Goal: Information Seeking & Learning: Learn about a topic

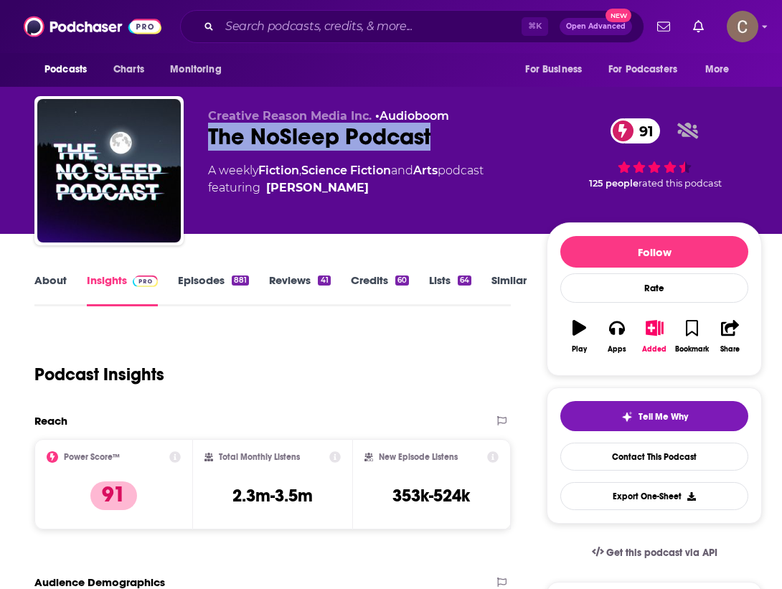
drag, startPoint x: 453, startPoint y: 142, endPoint x: 212, endPoint y: 132, distance: 240.7
click at [212, 132] on div "The NoSleep Podcast 91" at bounding box center [366, 137] width 316 height 28
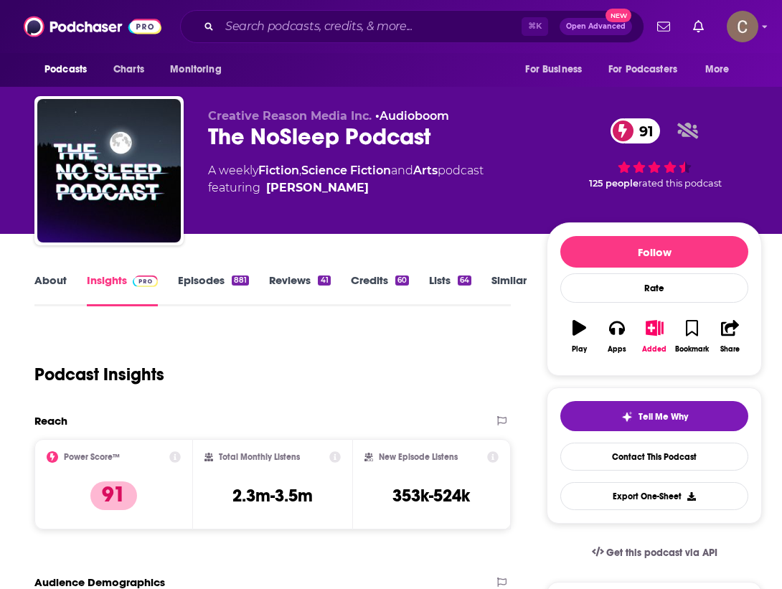
click at [296, 139] on div "The NoSleep Podcast 91" at bounding box center [366, 137] width 316 height 28
copy h2 "NoSleep"
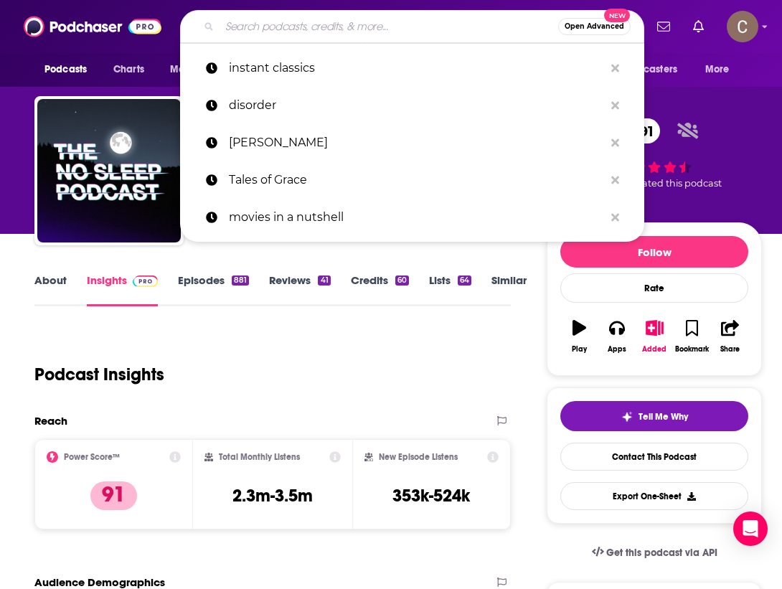
click at [292, 25] on input "Search podcasts, credits, & more..." at bounding box center [389, 26] width 339 height 23
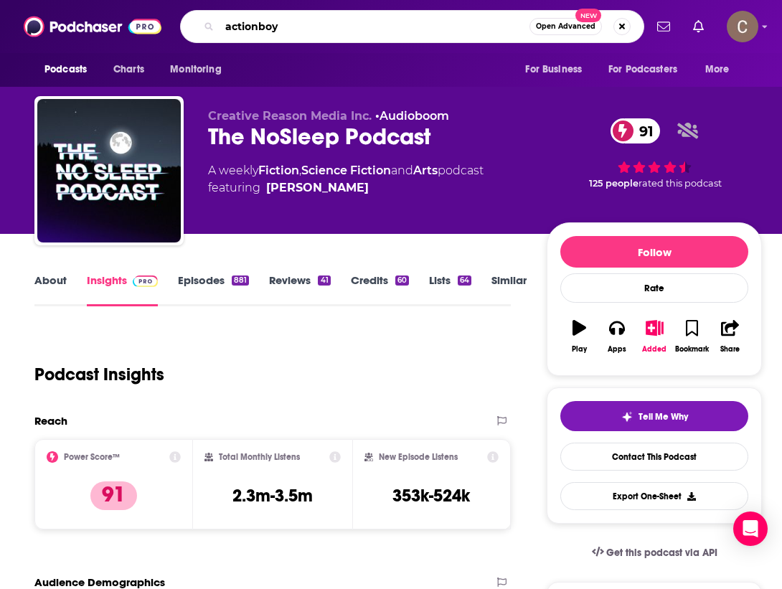
type input "actionboyz"
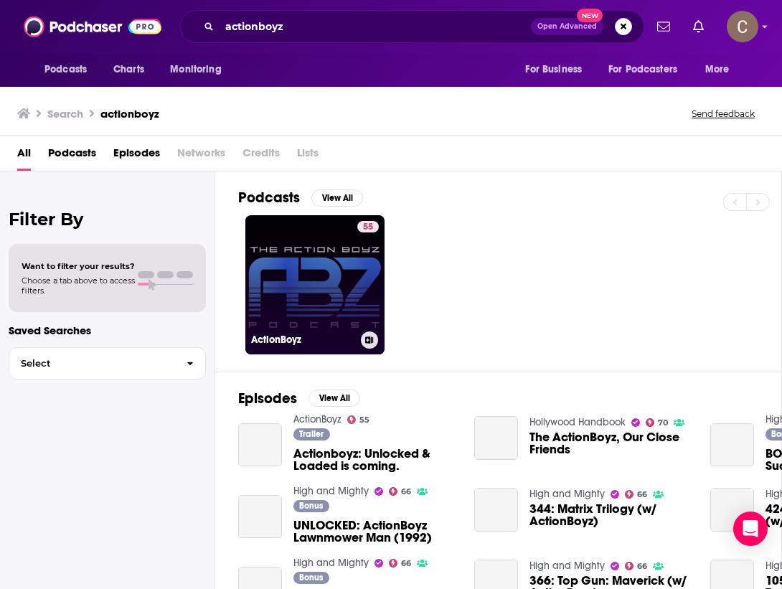
click at [291, 276] on link "55 ActionBoyz" at bounding box center [315, 284] width 139 height 139
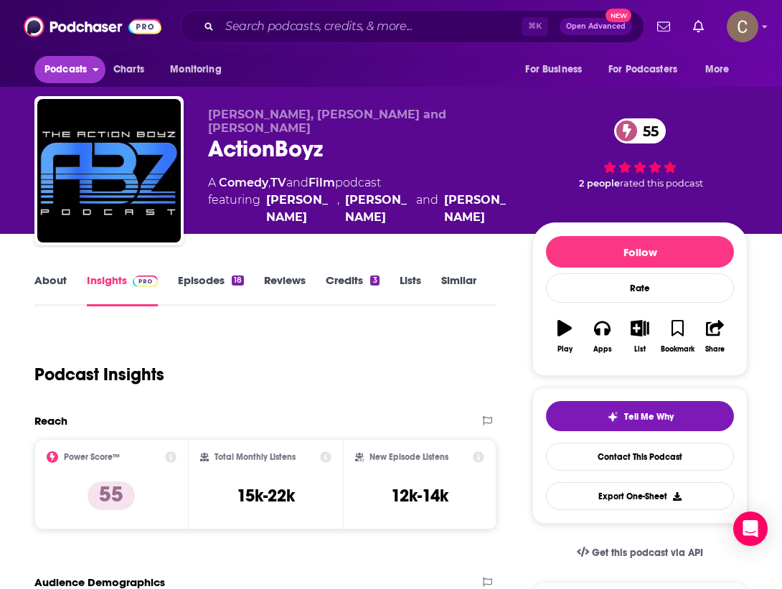
click at [47, 72] on span "Podcasts" at bounding box center [66, 70] width 42 height 20
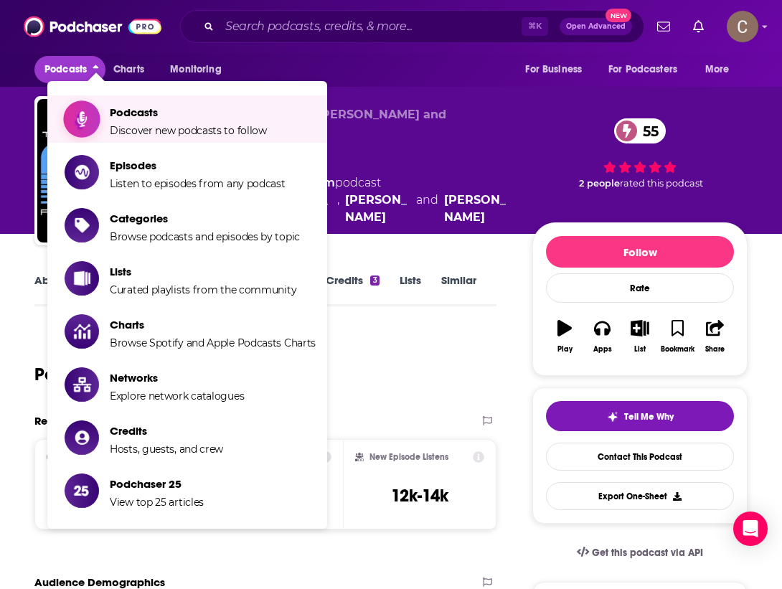
click at [170, 113] on span "Podcasts" at bounding box center [188, 113] width 157 height 14
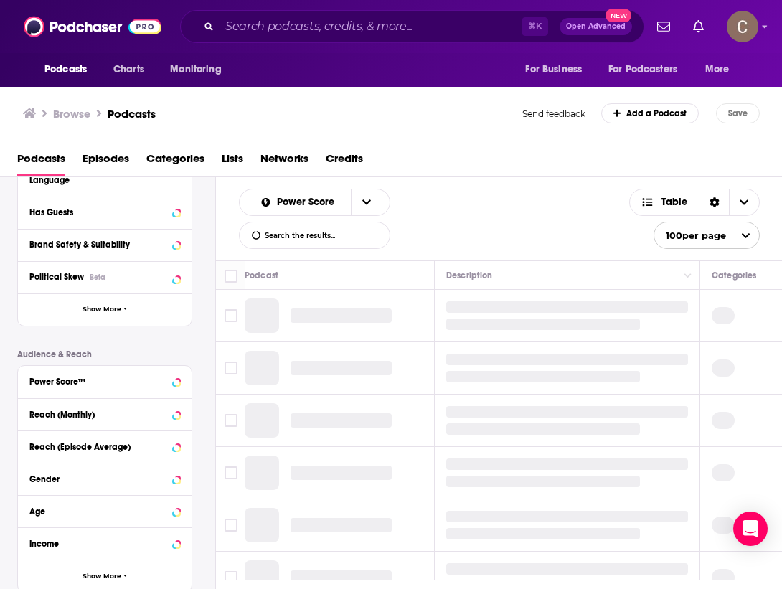
scroll to position [237, 0]
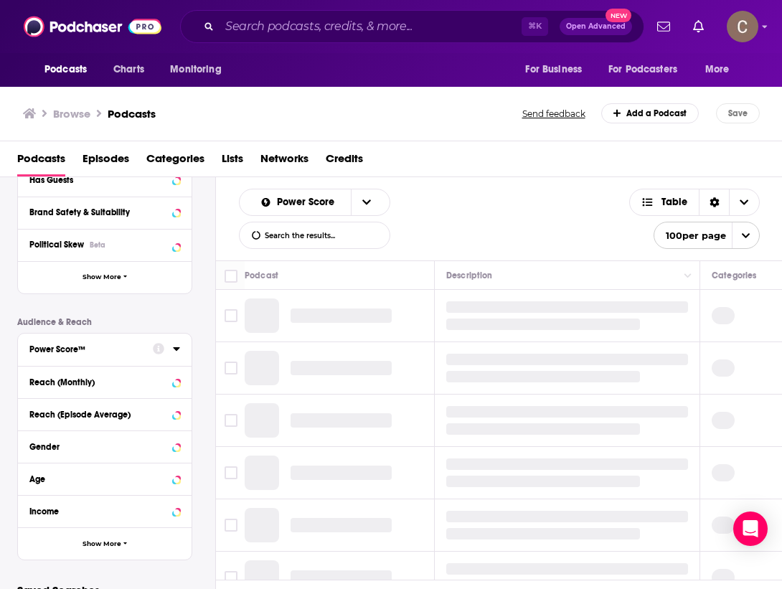
click at [128, 345] on div "Power Score™" at bounding box center [86, 350] width 114 height 10
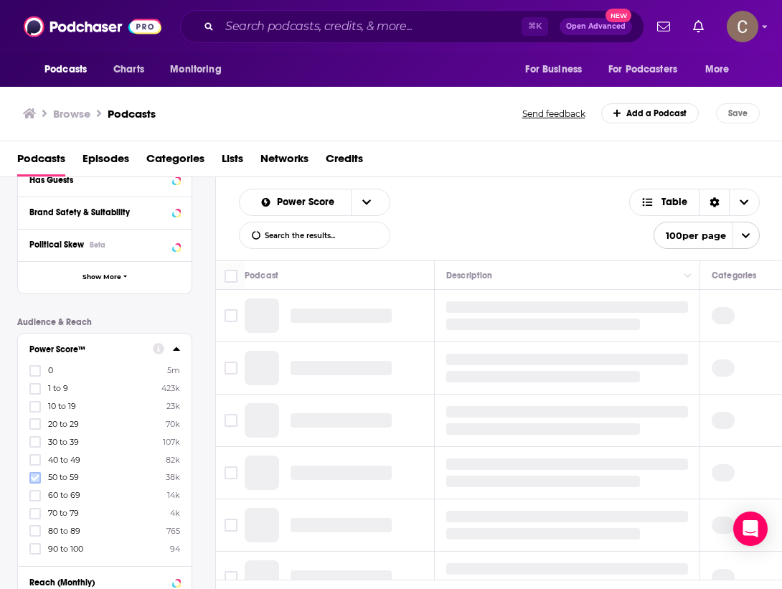
click at [31, 474] on icon at bounding box center [35, 478] width 9 height 9
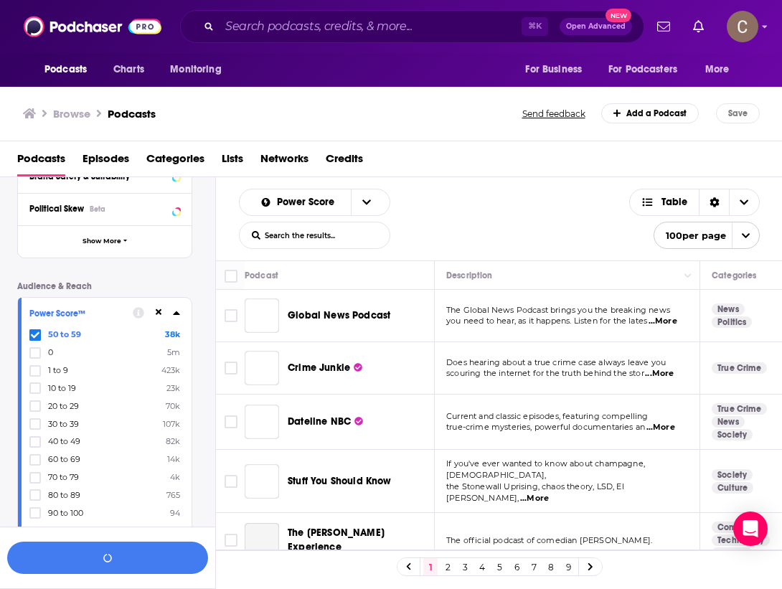
scroll to position [98, 0]
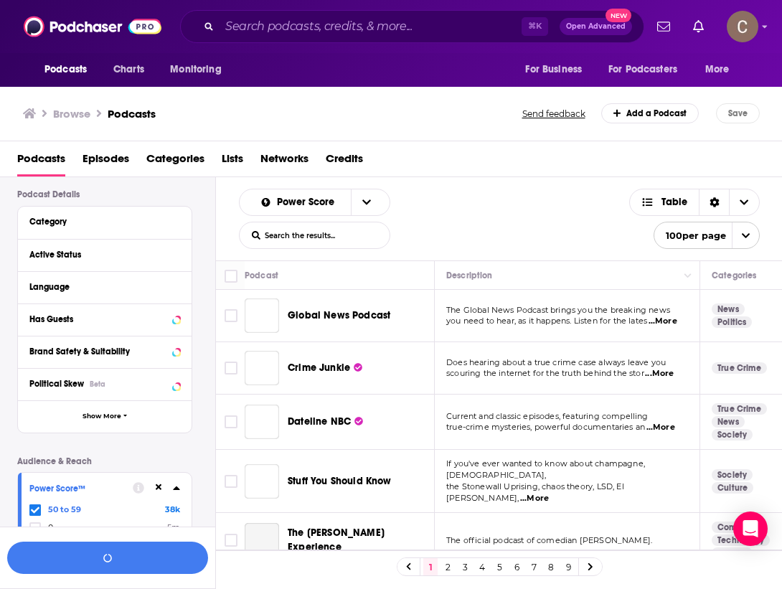
click at [127, 262] on div "Active Status" at bounding box center [105, 255] width 174 height 32
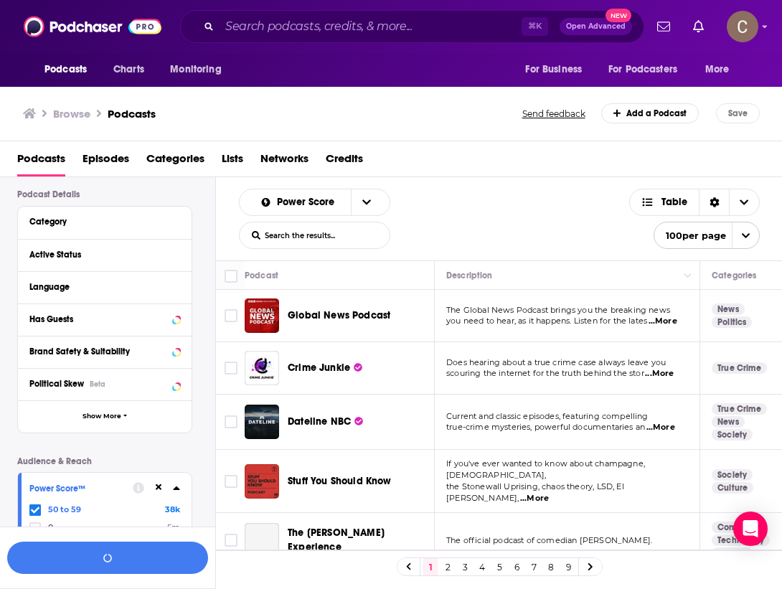
click at [101, 257] on div "Active Status" at bounding box center [99, 255] width 141 height 10
click at [181, 256] on div "Active Status" at bounding box center [105, 255] width 174 height 32
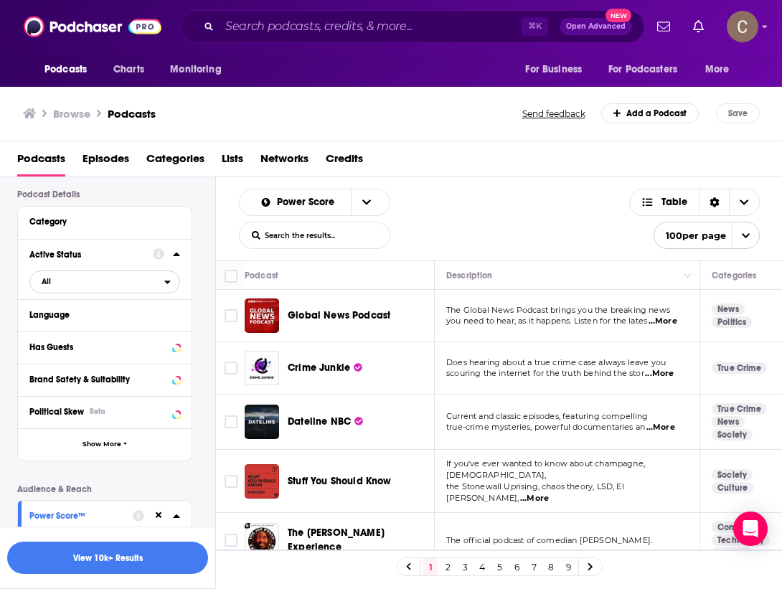
click at [107, 280] on span "All" at bounding box center [97, 281] width 134 height 19
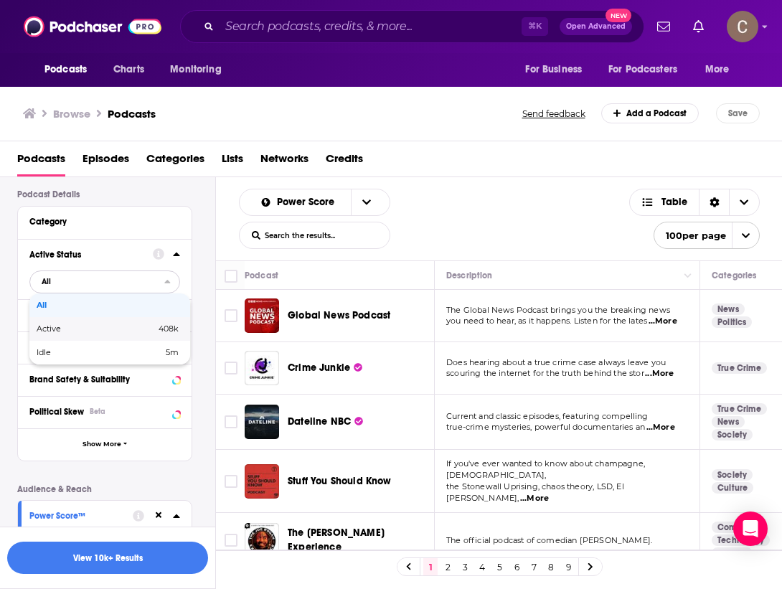
click at [73, 328] on span "Active" at bounding box center [73, 329] width 72 height 8
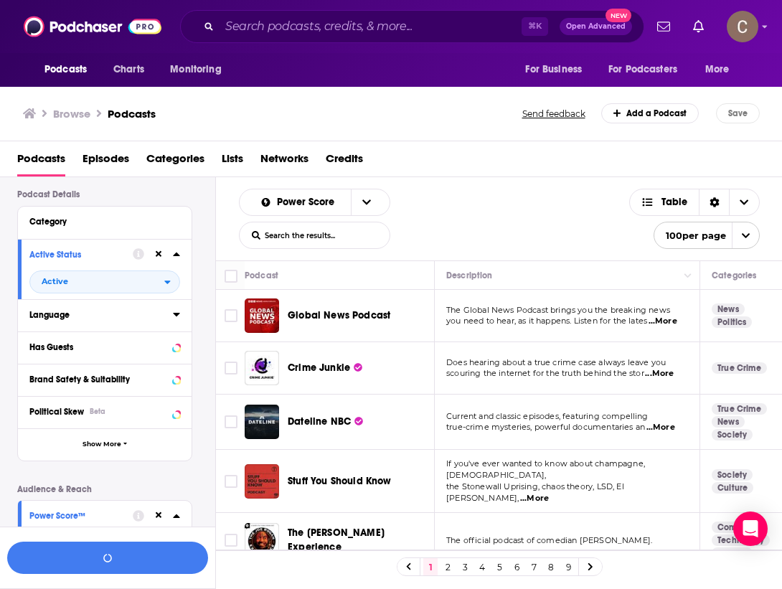
click at [98, 319] on div "Language" at bounding box center [96, 315] width 134 height 10
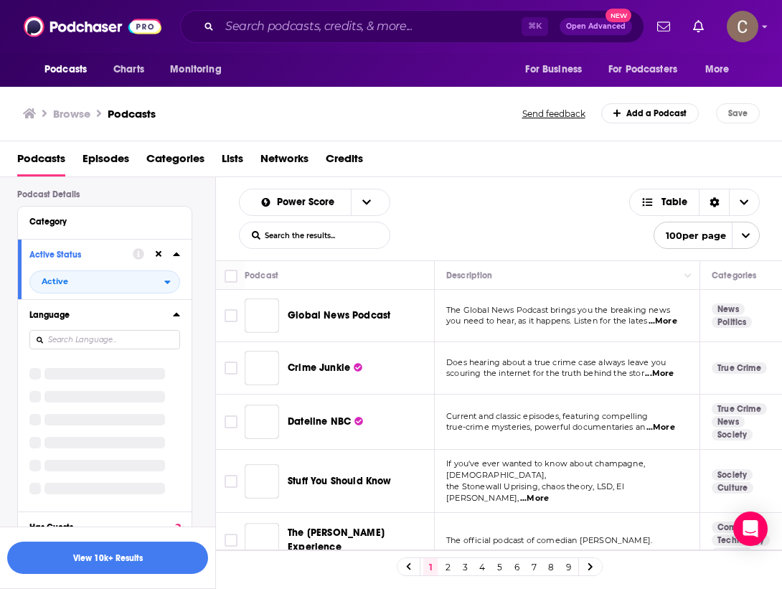
click at [97, 340] on input at bounding box center [104, 339] width 151 height 19
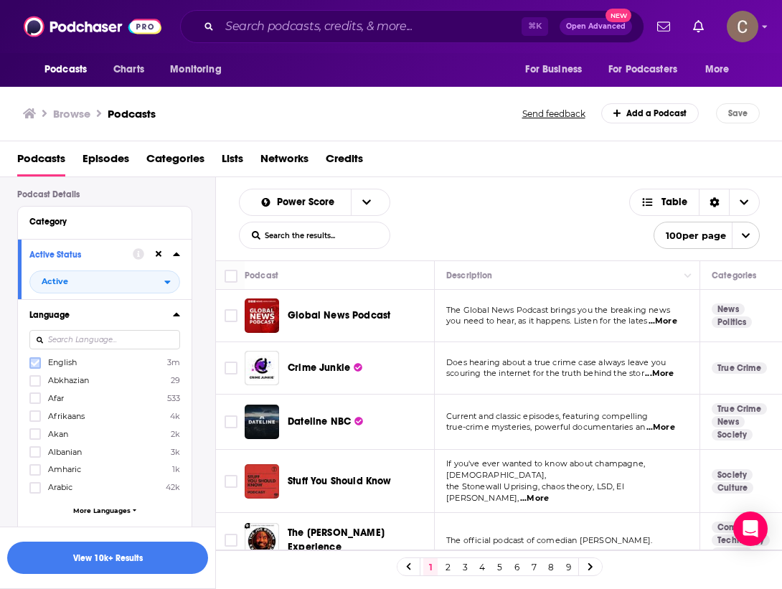
click at [29, 358] on label at bounding box center [34, 363] width 11 height 11
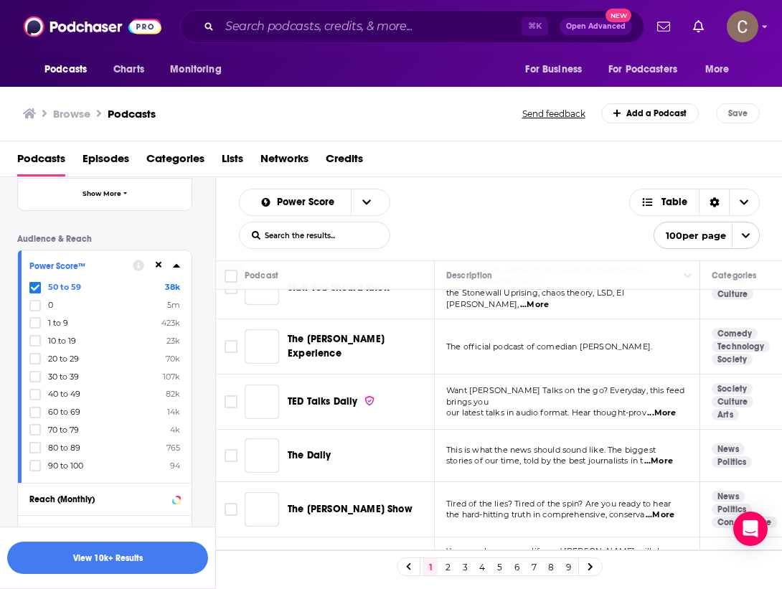
scroll to position [734, 0]
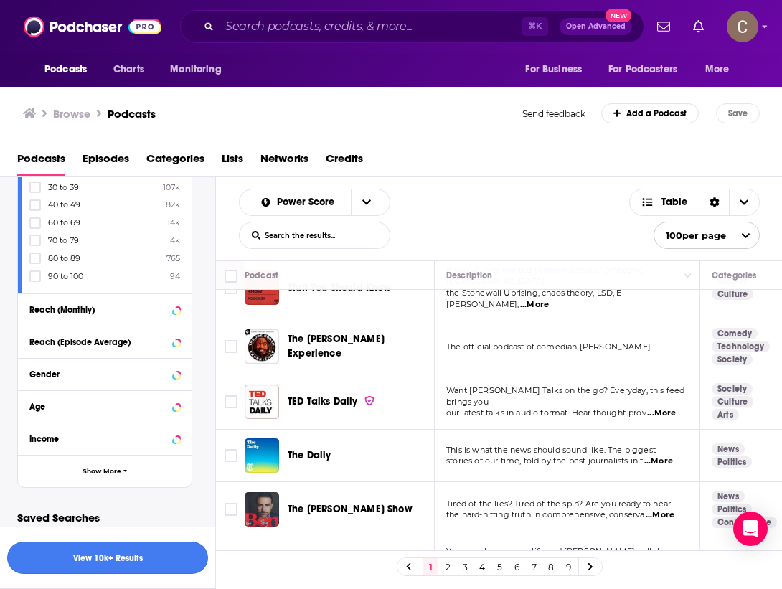
click at [126, 553] on button "View 10k+ Results" at bounding box center [107, 558] width 201 height 32
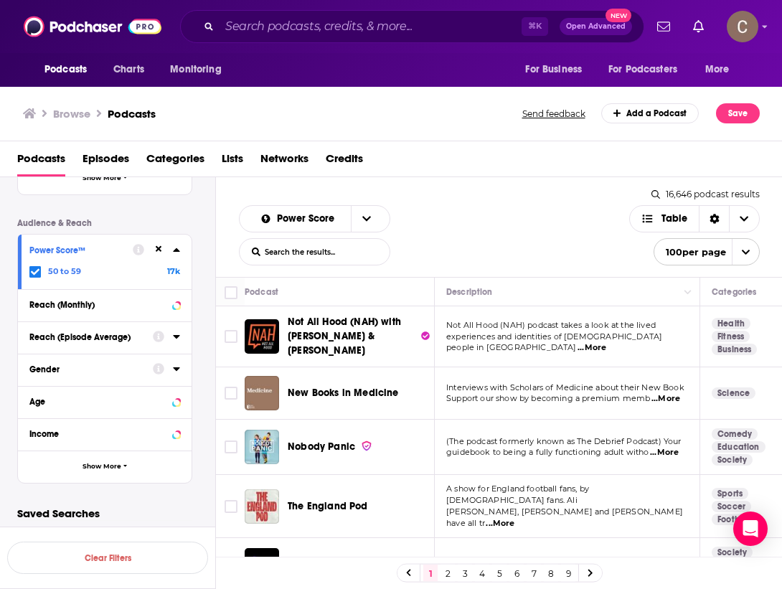
click at [106, 339] on div "Reach (Episode Average)" at bounding box center [86, 337] width 114 height 10
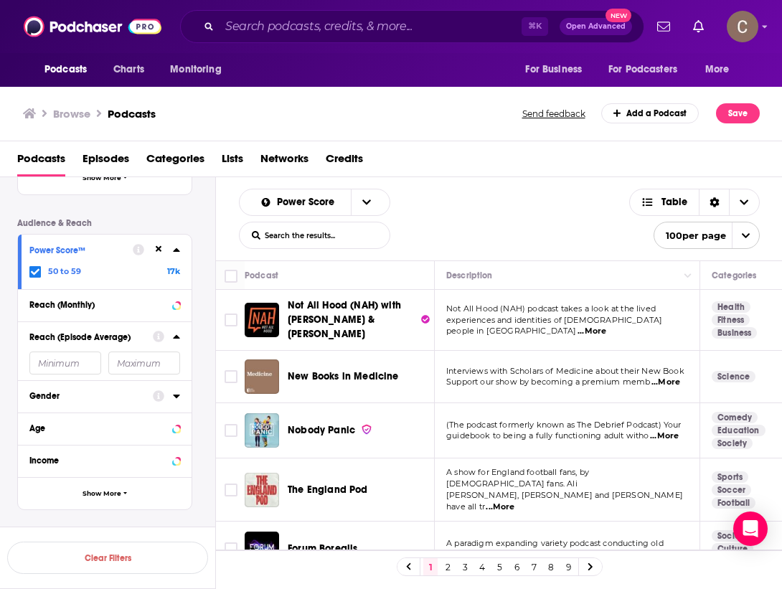
click at [81, 365] on input "number" at bounding box center [65, 363] width 72 height 23
click at [38, 365] on input "number" at bounding box center [65, 363] width 72 height 23
click at [53, 359] on input "number" at bounding box center [65, 363] width 72 height 23
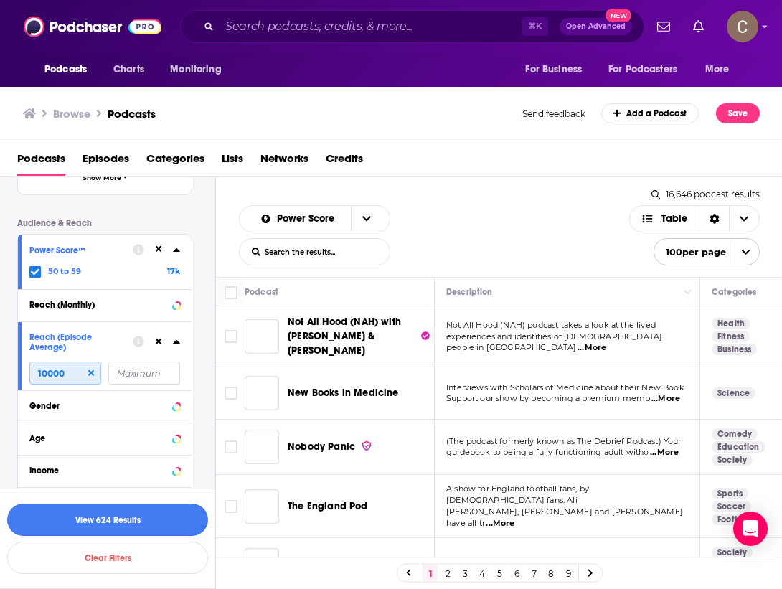
type input "10000"
click at [160, 525] on button "View 624 Results" at bounding box center [107, 520] width 201 height 32
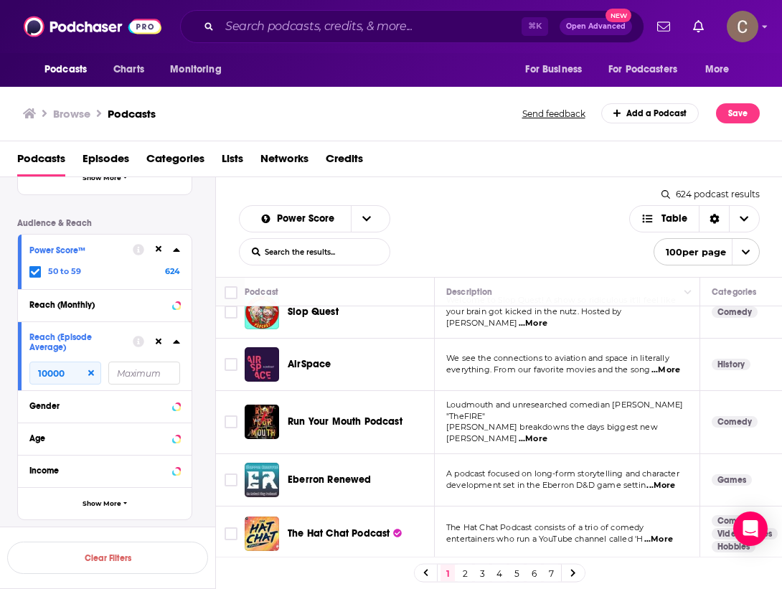
scroll to position [5120, 0]
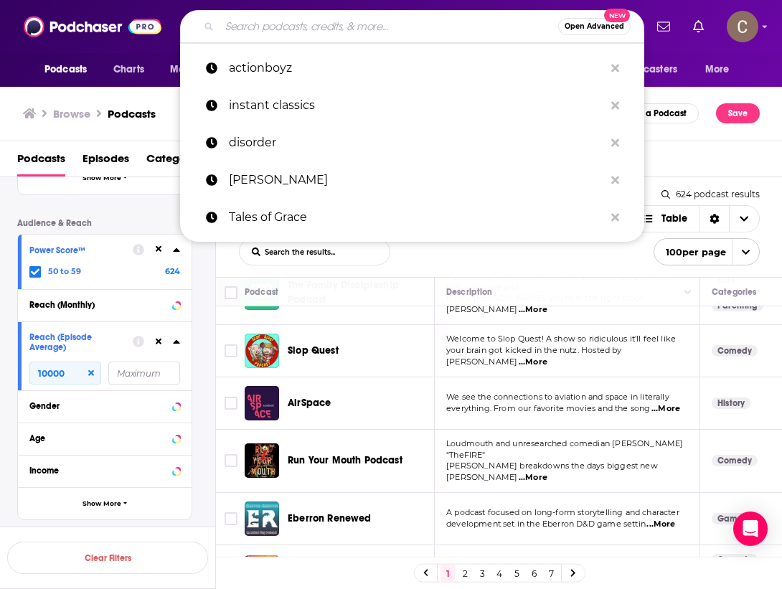
click at [323, 24] on input "Search podcasts, credits, & more..." at bounding box center [389, 26] width 339 height 23
paste input "You Must Remember This"
type input "You Must Remember This"
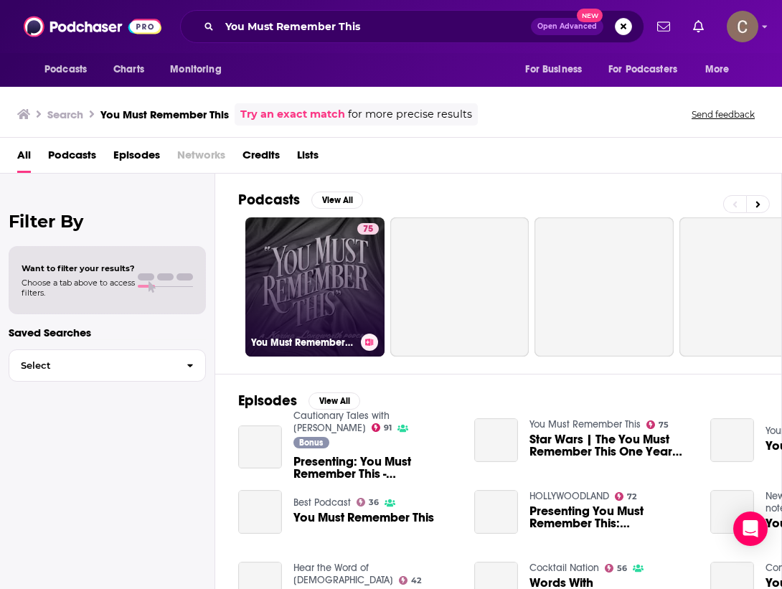
click at [332, 312] on link "75 You Must Remember This" at bounding box center [315, 287] width 139 height 139
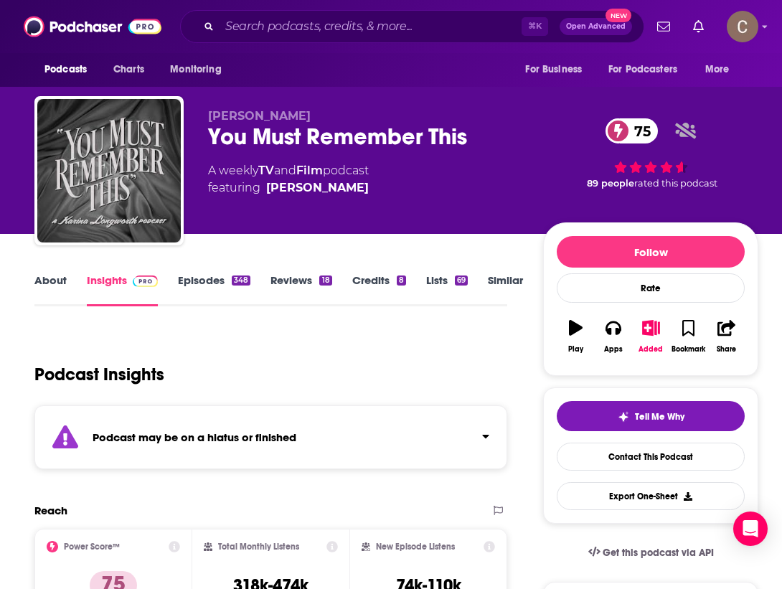
scroll to position [91, 0]
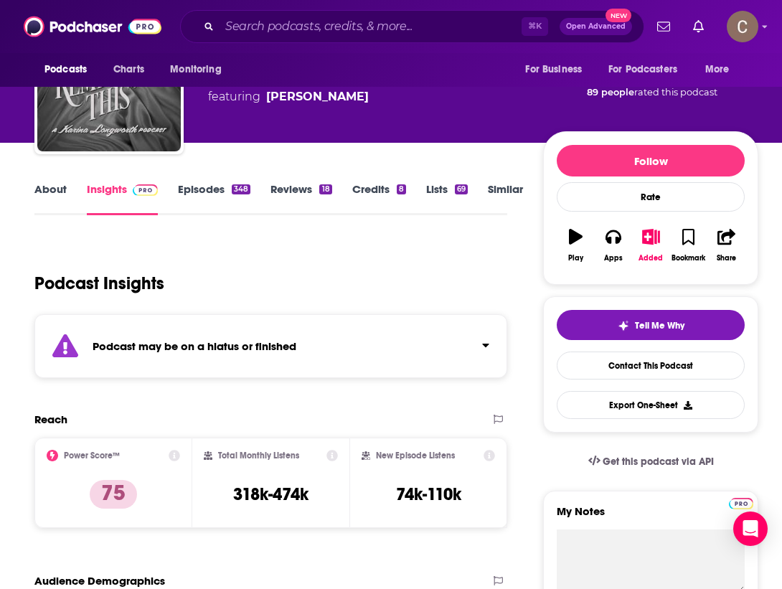
click at [375, 332] on div "Podcast may be on a hiatus or finished" at bounding box center [270, 346] width 473 height 64
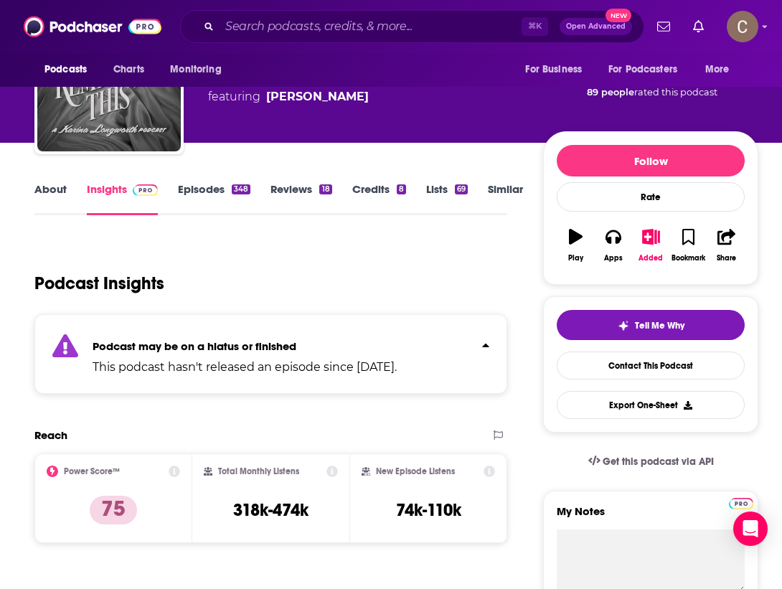
click at [375, 332] on div "Podcast may be on a hiatus or finished This podcast hasn't released an episode …" at bounding box center [245, 354] width 304 height 44
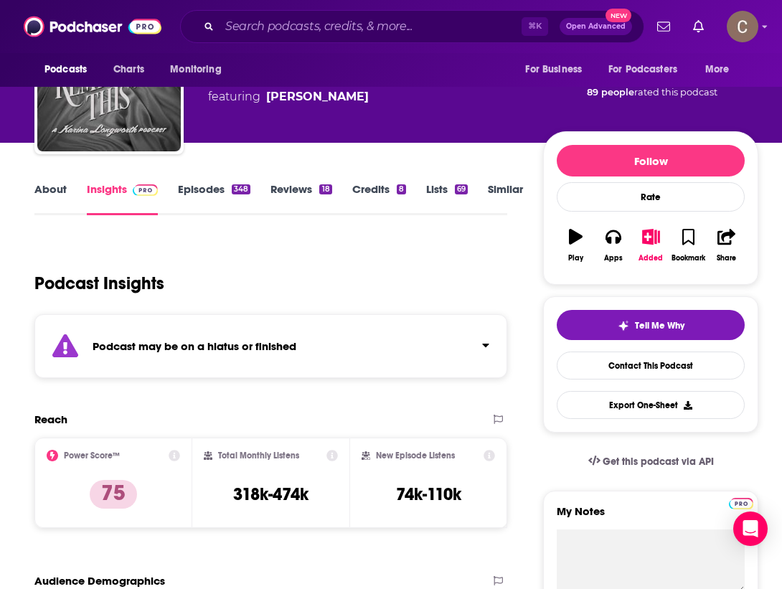
scroll to position [0, 0]
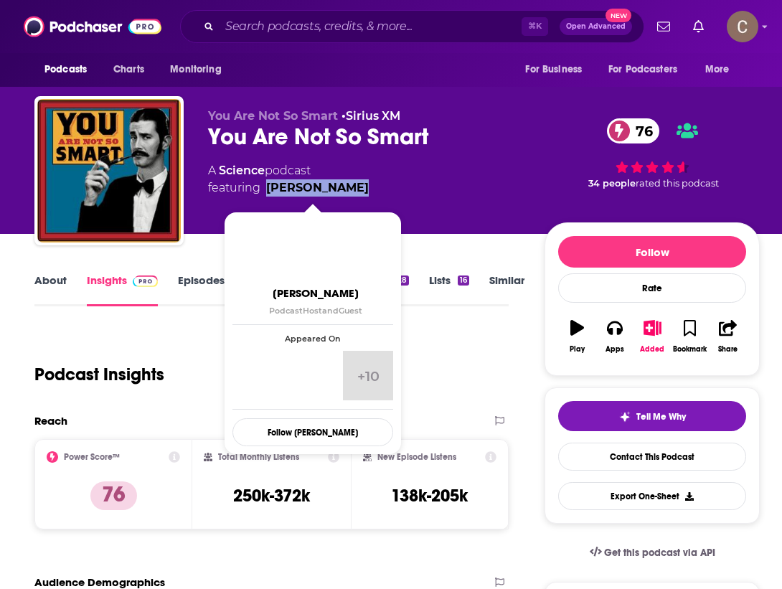
drag, startPoint x: 399, startPoint y: 197, endPoint x: 267, endPoint y: 192, distance: 132.2
click at [267, 192] on div "You Are Not So Smart • Sirius XM You Are Not So Smart 76 A Science podcast feat…" at bounding box center [365, 166] width 314 height 115
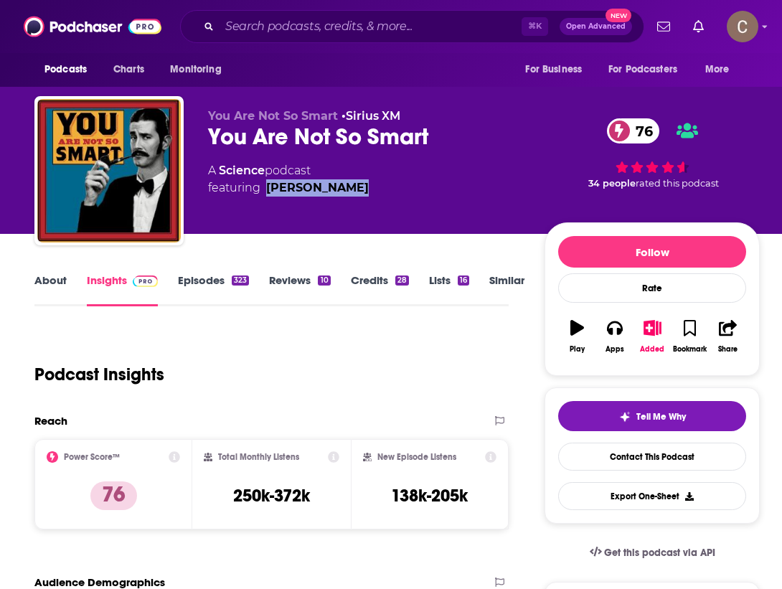
copy link "[PERSON_NAME]"
